Goal: Find specific page/section: Find specific page/section

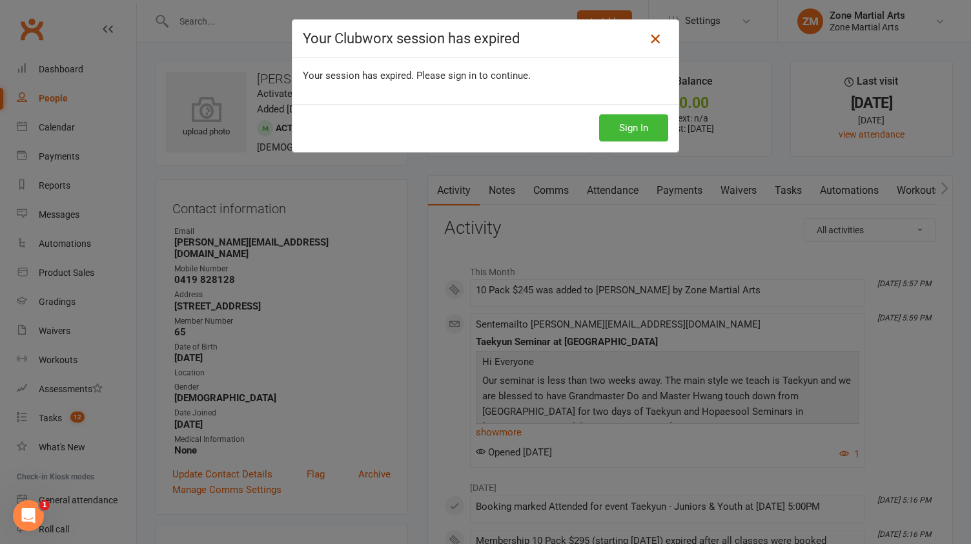
click at [648, 35] on icon at bounding box center [655, 38] width 15 height 15
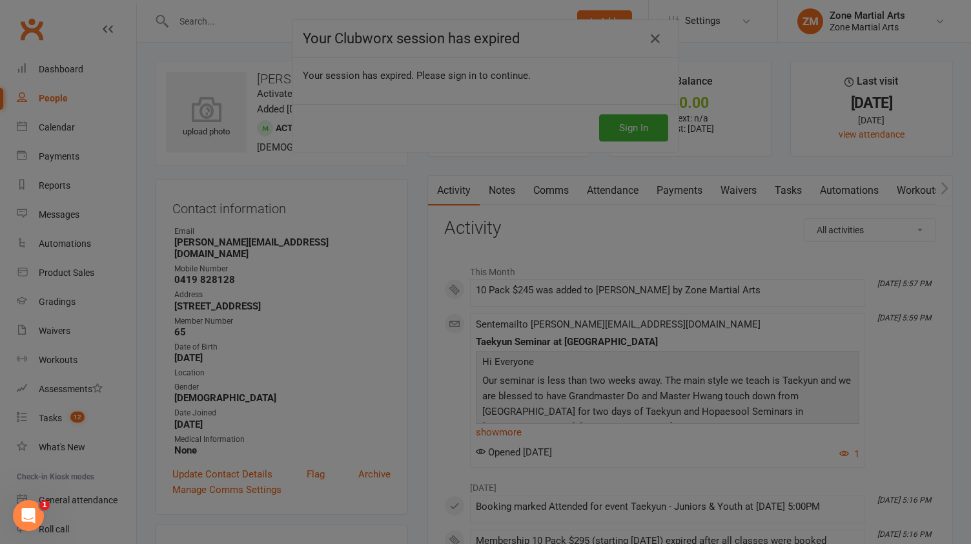
click at [648, 42] on div at bounding box center [485, 272] width 971 height 544
click at [406, 87] on div at bounding box center [485, 272] width 971 height 544
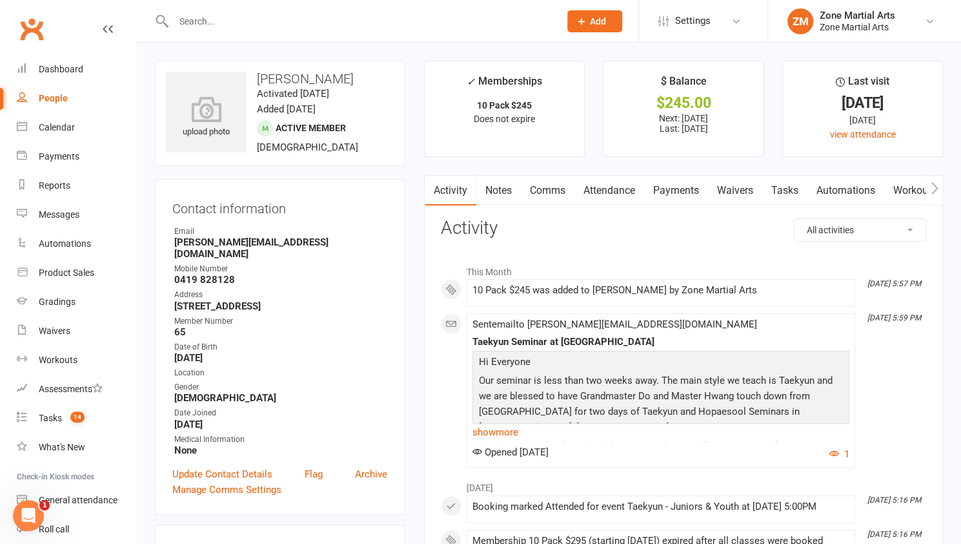
click at [220, 22] on input "text" at bounding box center [360, 21] width 381 height 18
type input "[PERSON_NAME]"
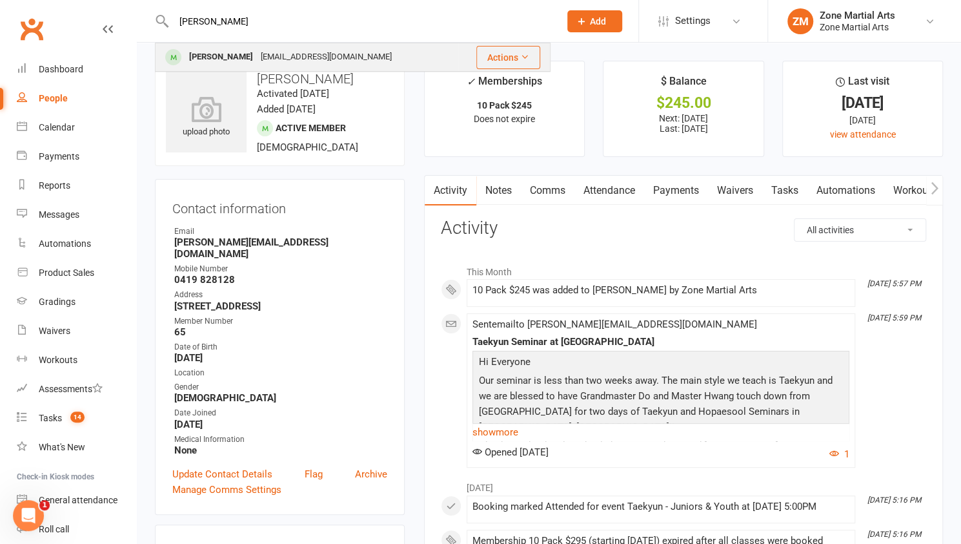
click at [257, 55] on div "[EMAIL_ADDRESS][DOMAIN_NAME]" at bounding box center [326, 57] width 139 height 19
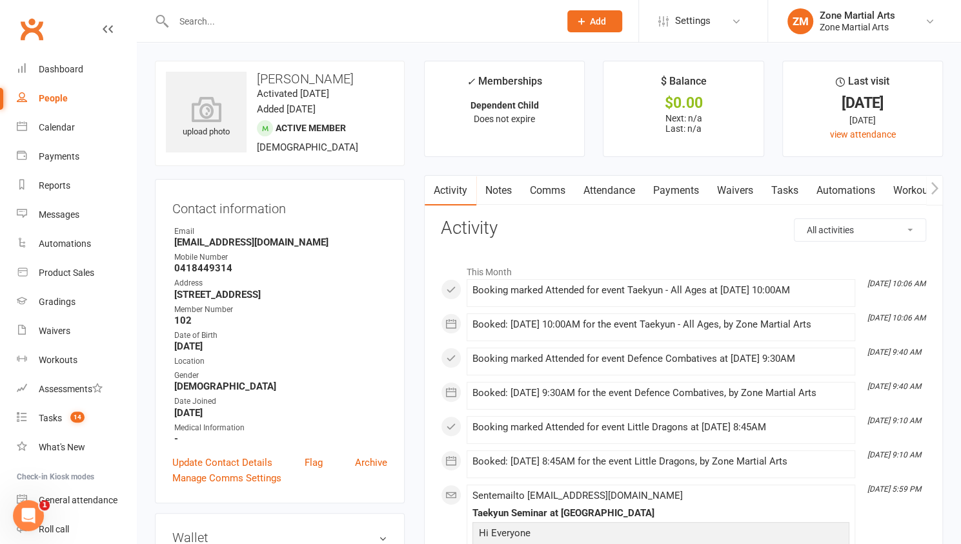
click at [334, 22] on input "text" at bounding box center [360, 21] width 381 height 18
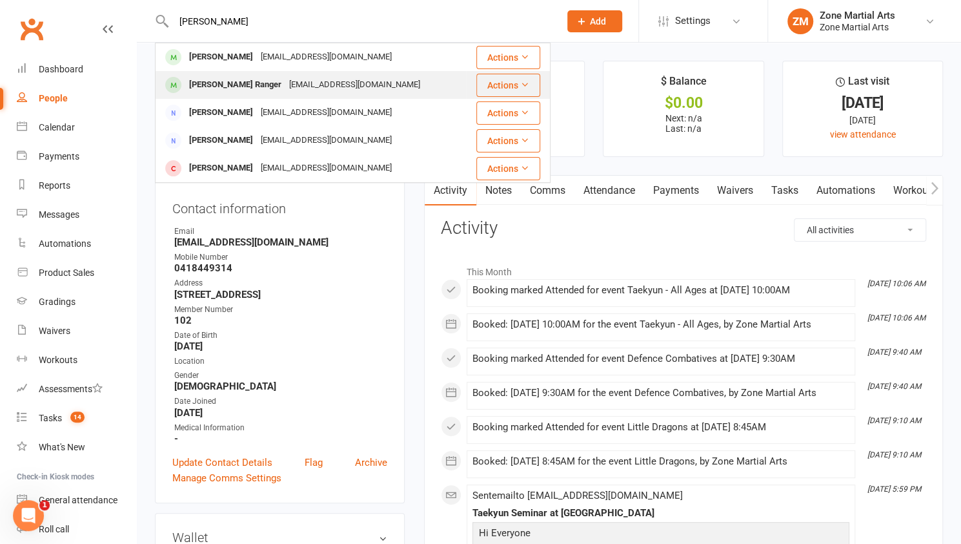
type input "[PERSON_NAME]"
click at [351, 80] on div "[EMAIL_ADDRESS][DOMAIN_NAME]" at bounding box center [354, 85] width 139 height 19
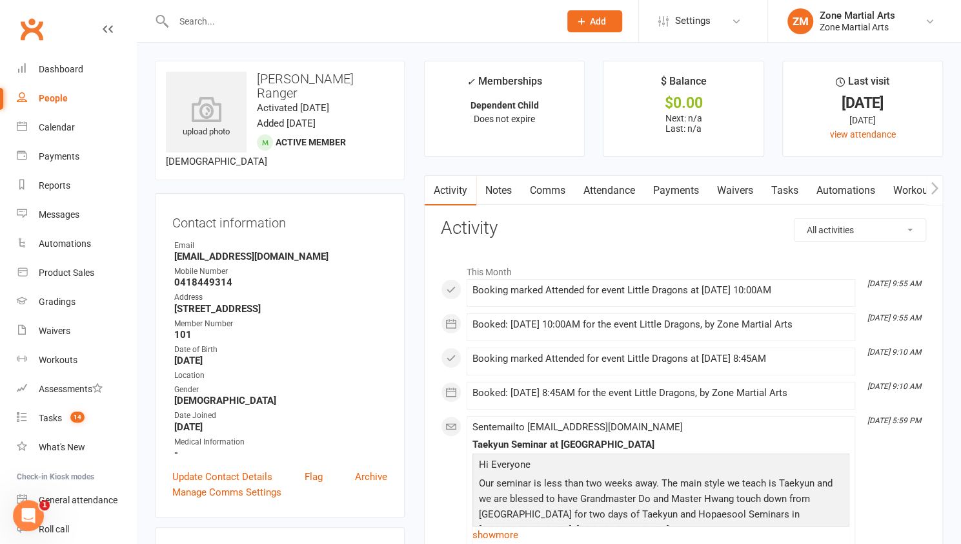
click at [341, 28] on input "text" at bounding box center [360, 21] width 381 height 18
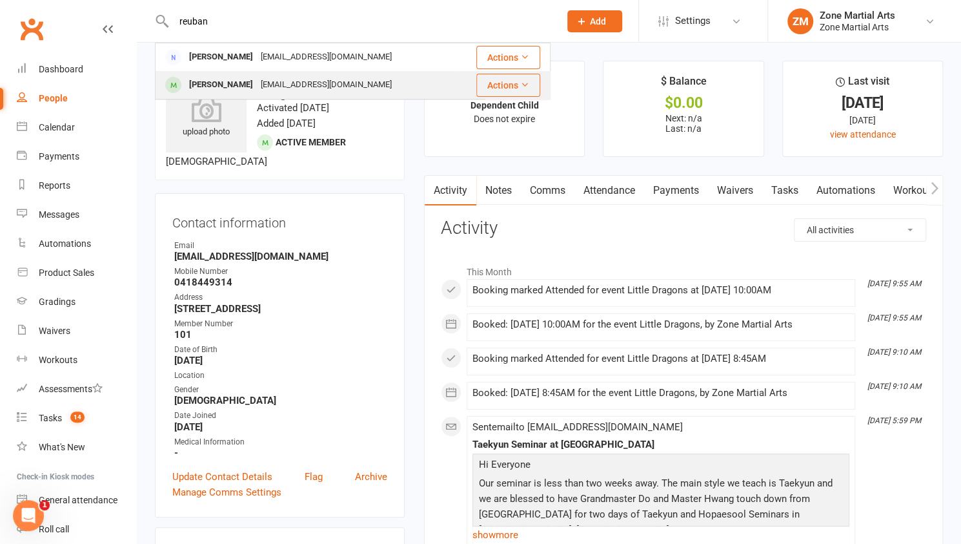
type input "reuban"
click at [351, 81] on div "[EMAIL_ADDRESS][DOMAIN_NAME]" at bounding box center [326, 85] width 139 height 19
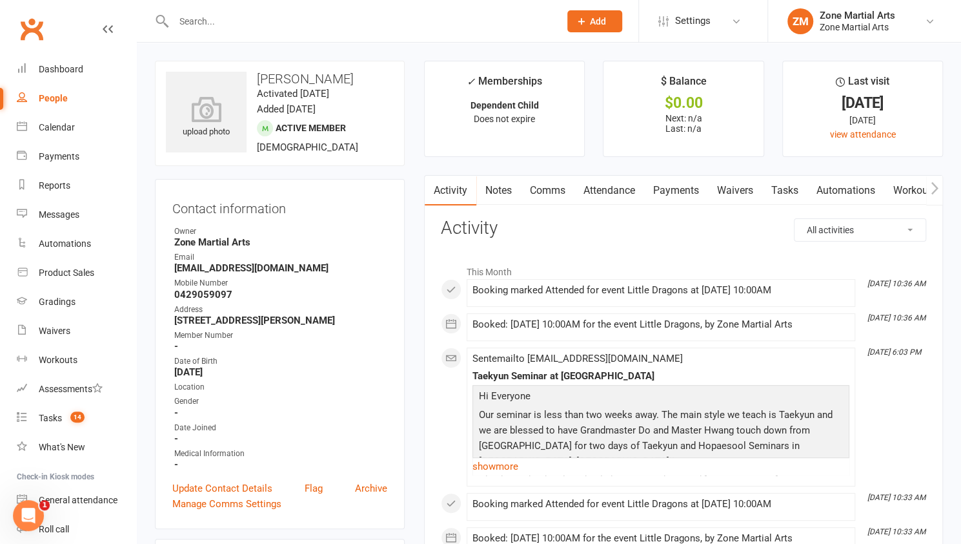
click at [353, 20] on input "text" at bounding box center [360, 21] width 381 height 18
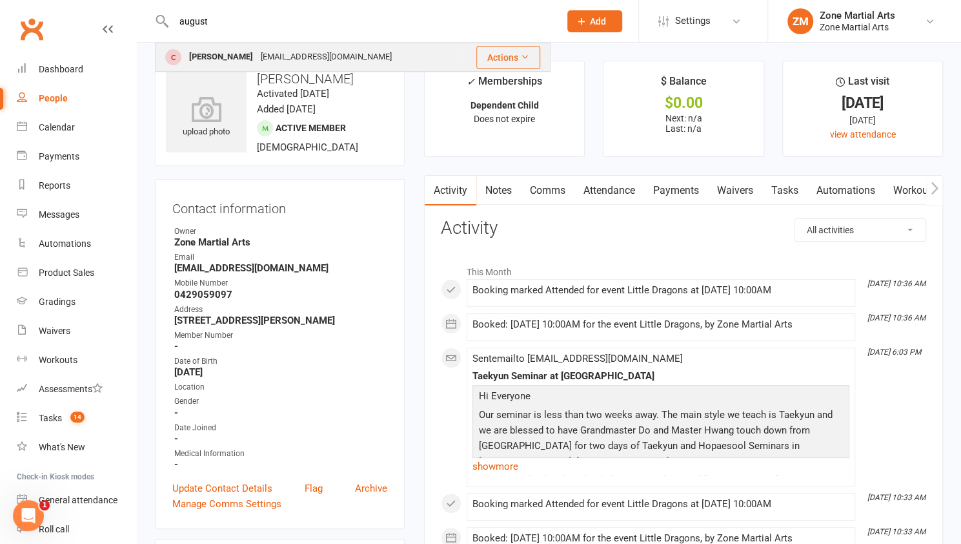
type input "august"
click at [375, 48] on div "[PERSON_NAME] [EMAIL_ADDRESS][DOMAIN_NAME]" at bounding box center [307, 57] width 302 height 26
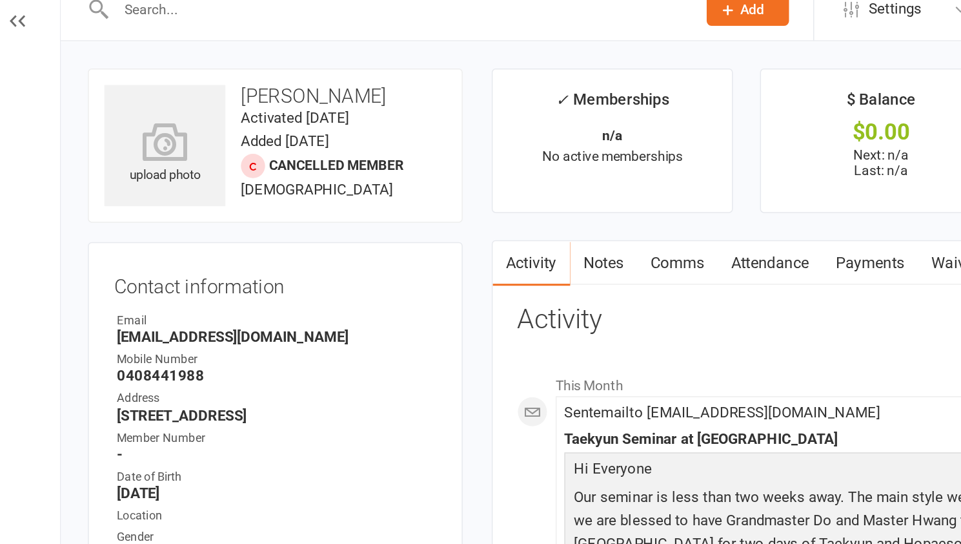
click at [344, 30] on div at bounding box center [353, 21] width 396 height 42
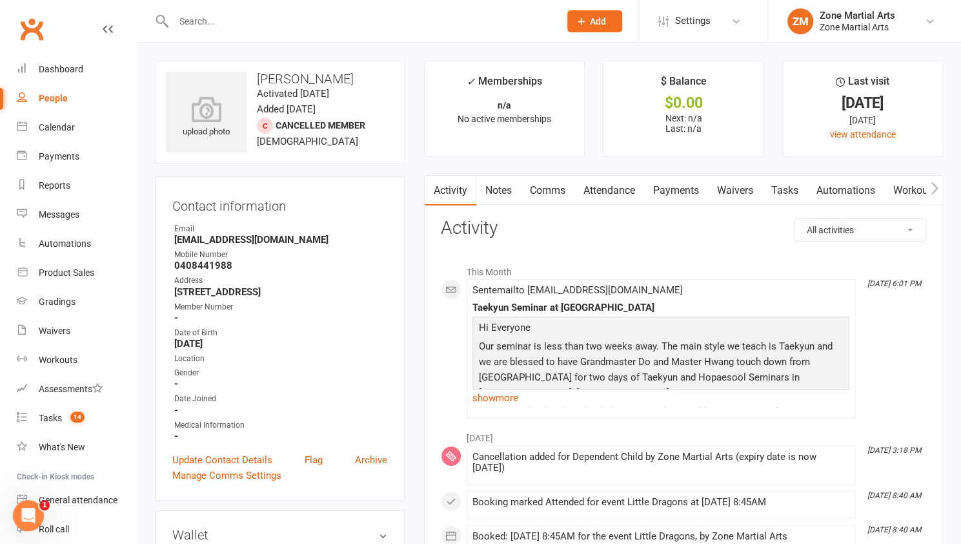
click at [406, 24] on input "text" at bounding box center [360, 21] width 381 height 18
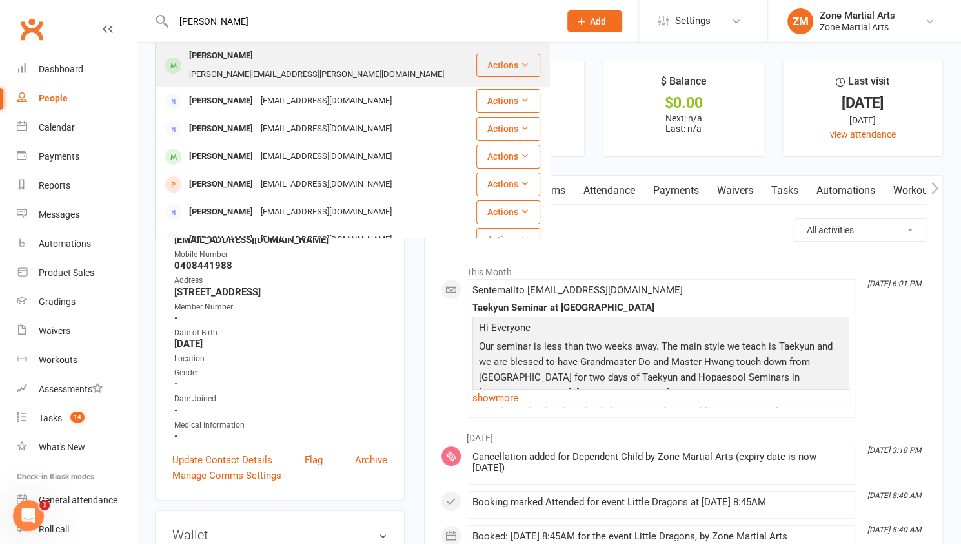
type input "[PERSON_NAME]"
click at [408, 44] on div "[PERSON_NAME] [PERSON_NAME][EMAIL_ADDRESS][PERSON_NAME][DOMAIN_NAME]" at bounding box center [315, 65] width 319 height 43
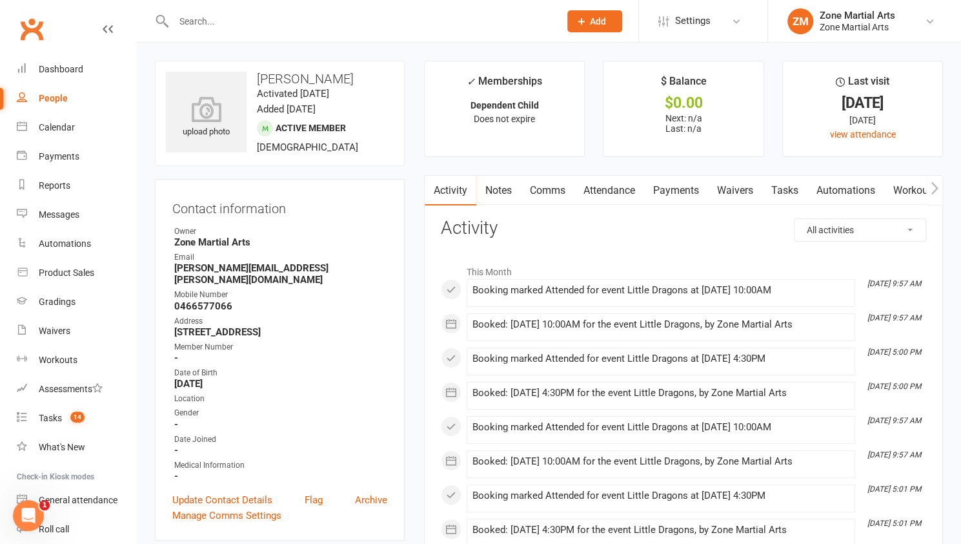
click at [378, 14] on input "text" at bounding box center [360, 21] width 381 height 18
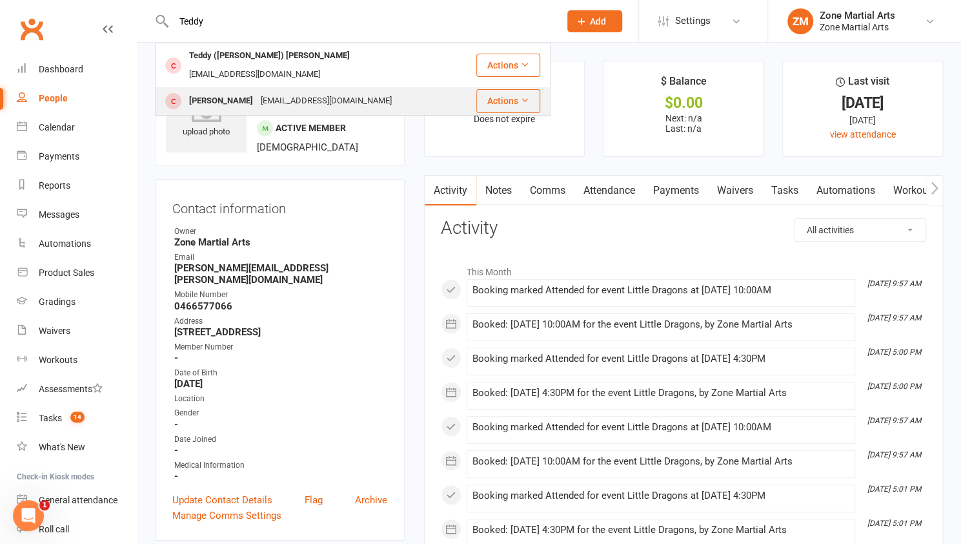
type input "Teddy"
click at [398, 88] on div "[PERSON_NAME] [EMAIL_ADDRESS][DOMAIN_NAME]" at bounding box center [315, 101] width 319 height 26
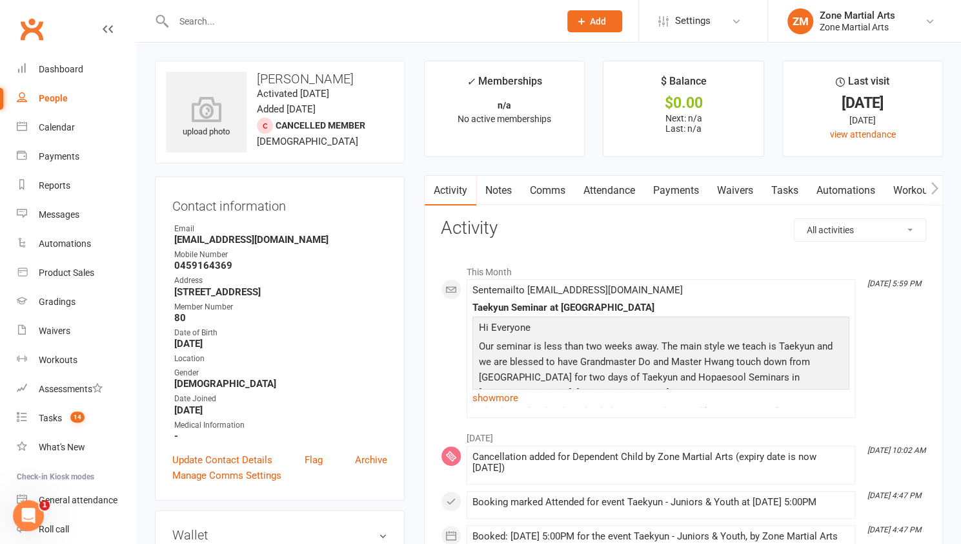
click at [407, 20] on input "text" at bounding box center [360, 21] width 381 height 18
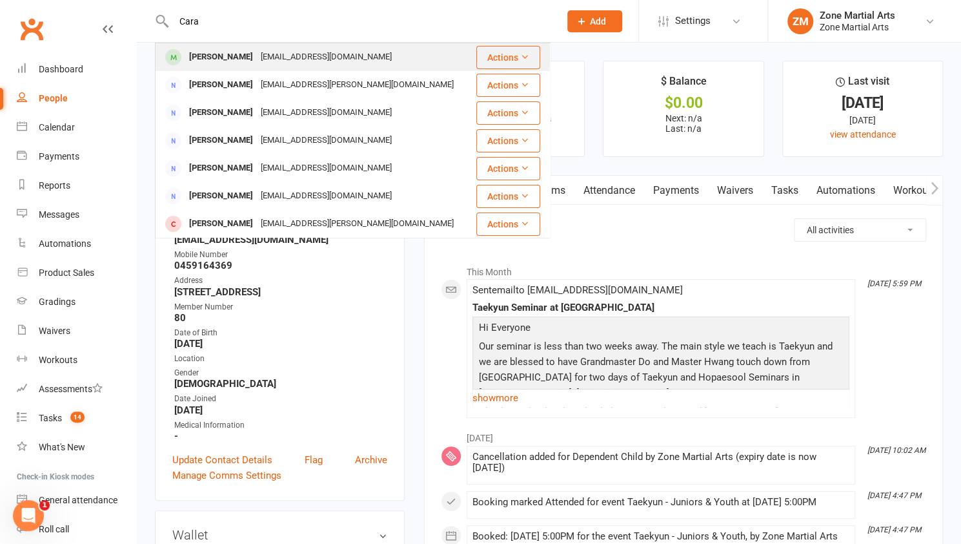
type input "Cara"
click at [372, 54] on div "[PERSON_NAME] [EMAIL_ADDRESS][DOMAIN_NAME]" at bounding box center [315, 57] width 319 height 26
